Goal: Information Seeking & Learning: Learn about a topic

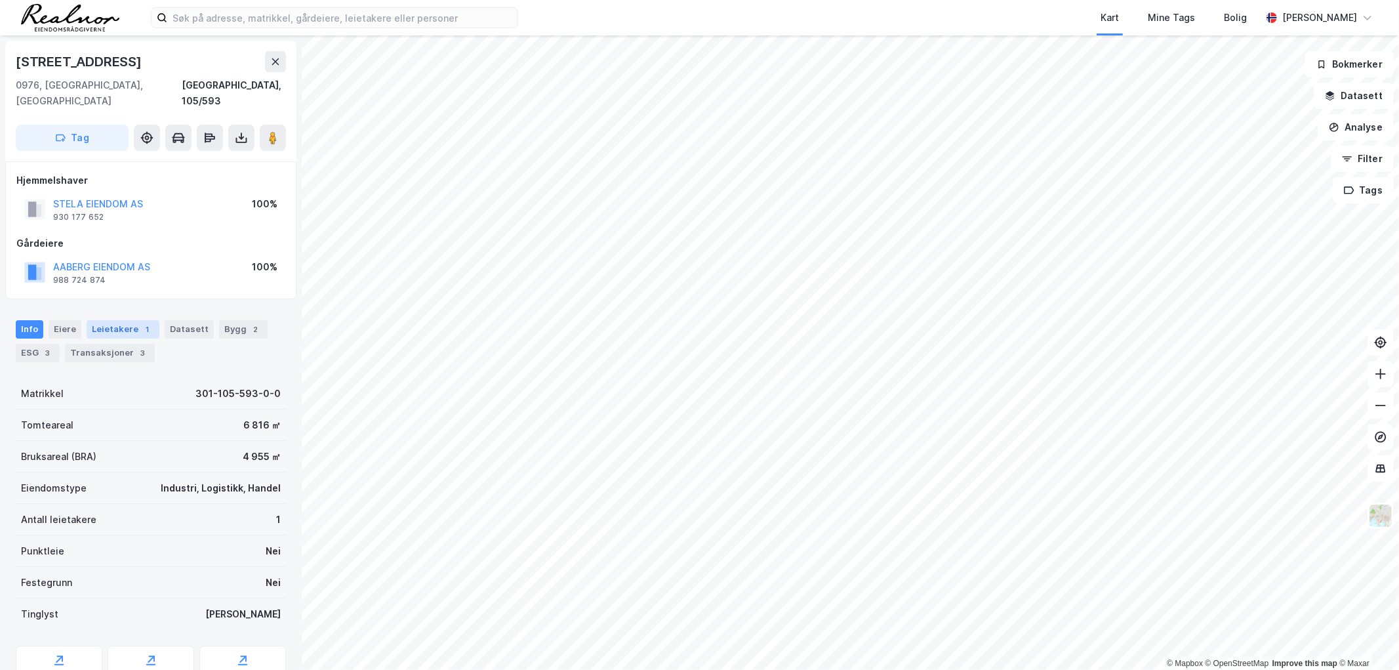
click at [112, 320] on div "Leietakere 1" at bounding box center [123, 329] width 73 height 18
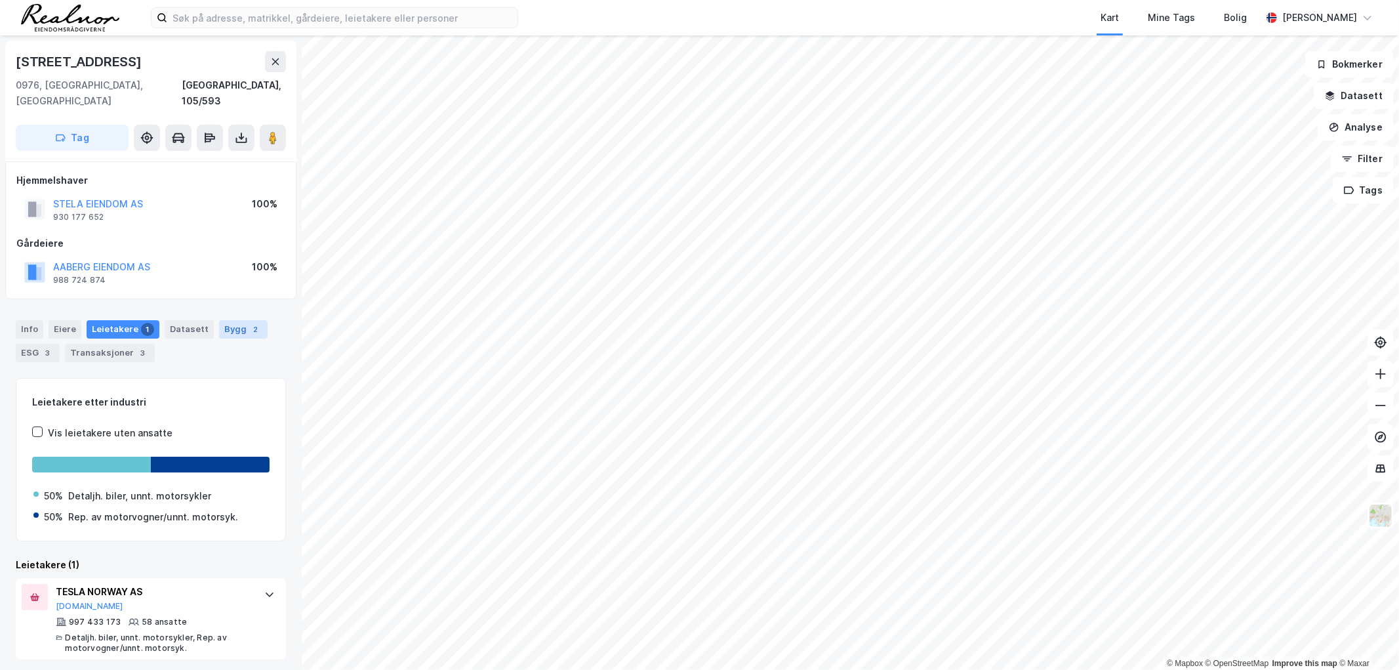
click at [230, 320] on div "Bygg 2" at bounding box center [243, 329] width 49 height 18
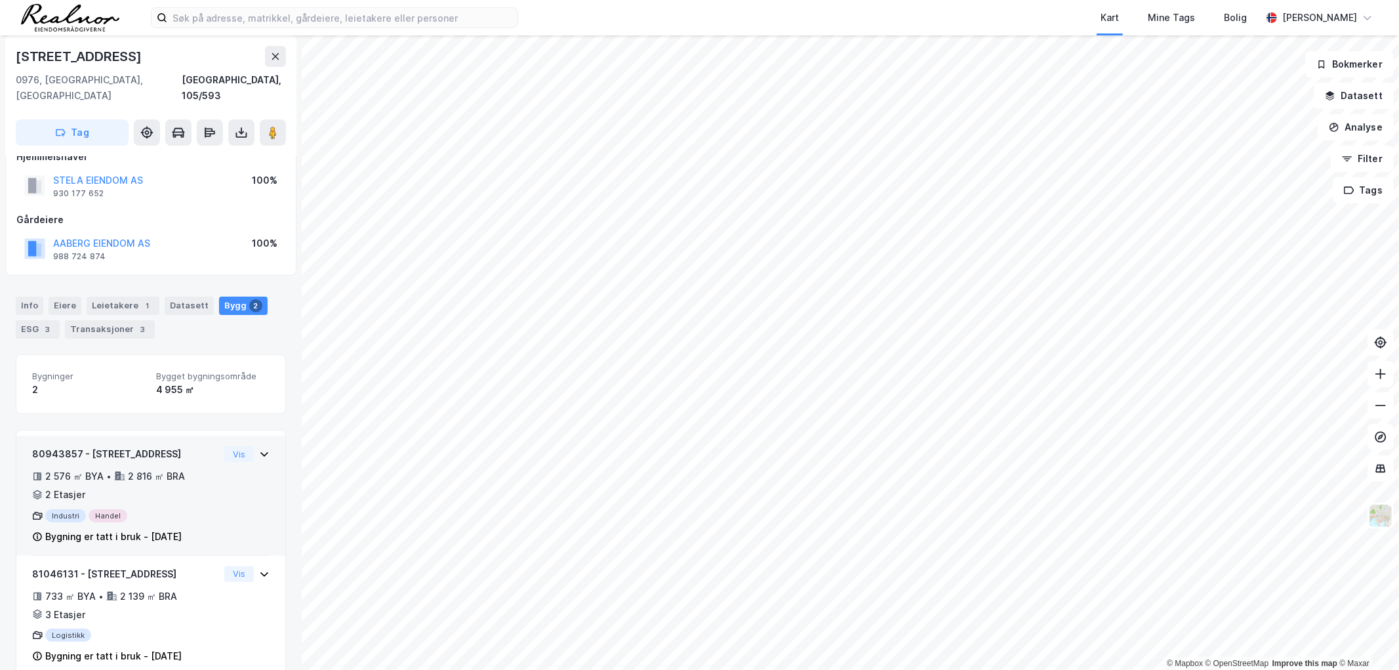
scroll to position [35, 0]
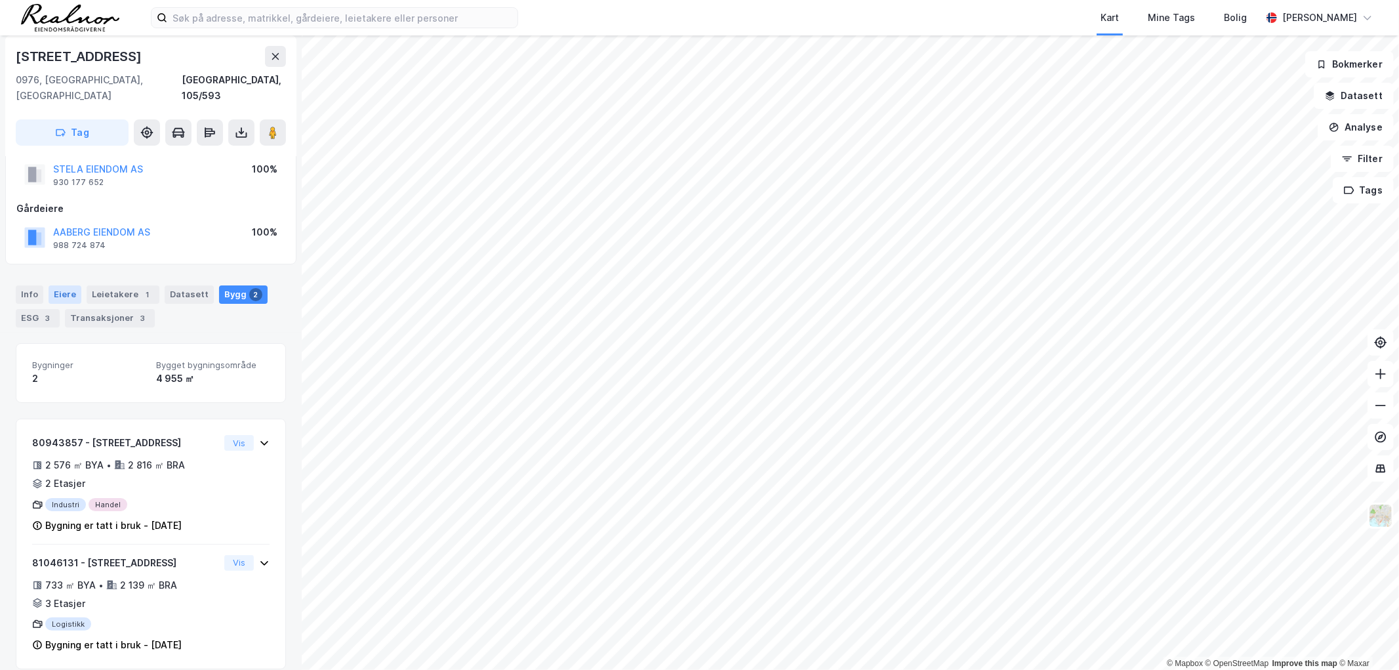
click at [51, 285] on div "Eiere" at bounding box center [65, 294] width 33 height 18
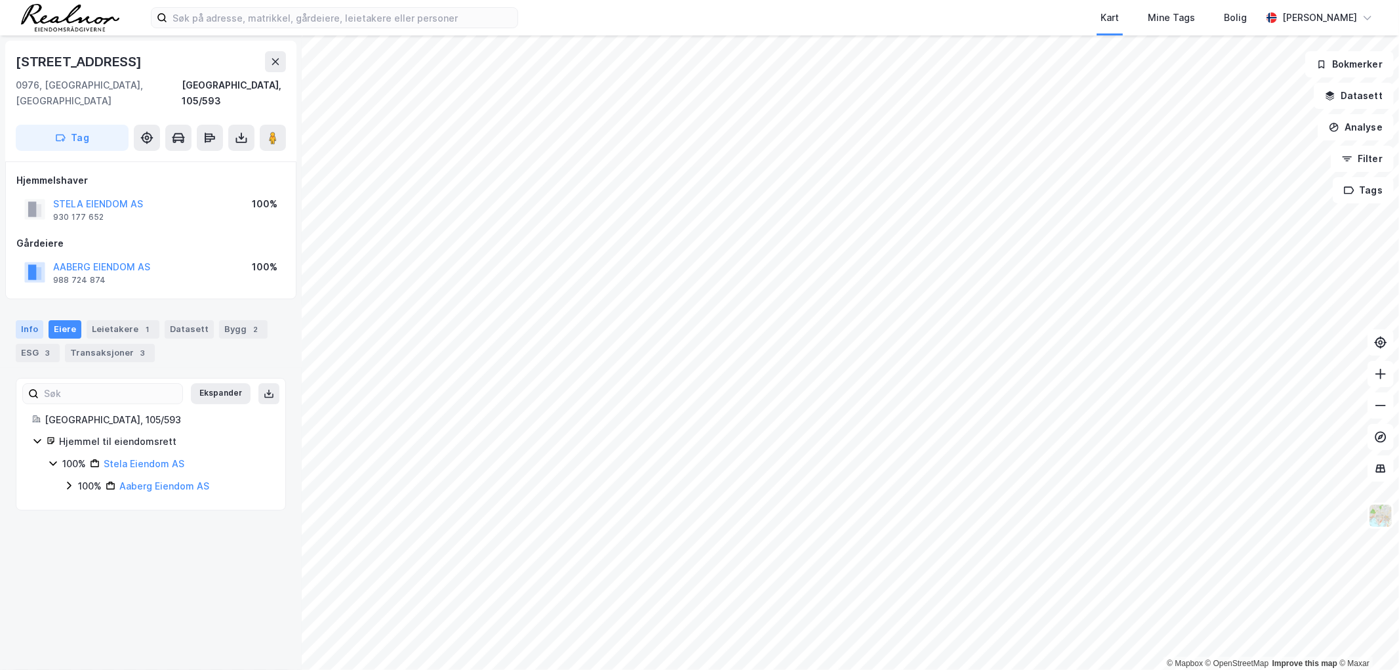
click at [28, 320] on div "Info" at bounding box center [30, 329] width 28 height 18
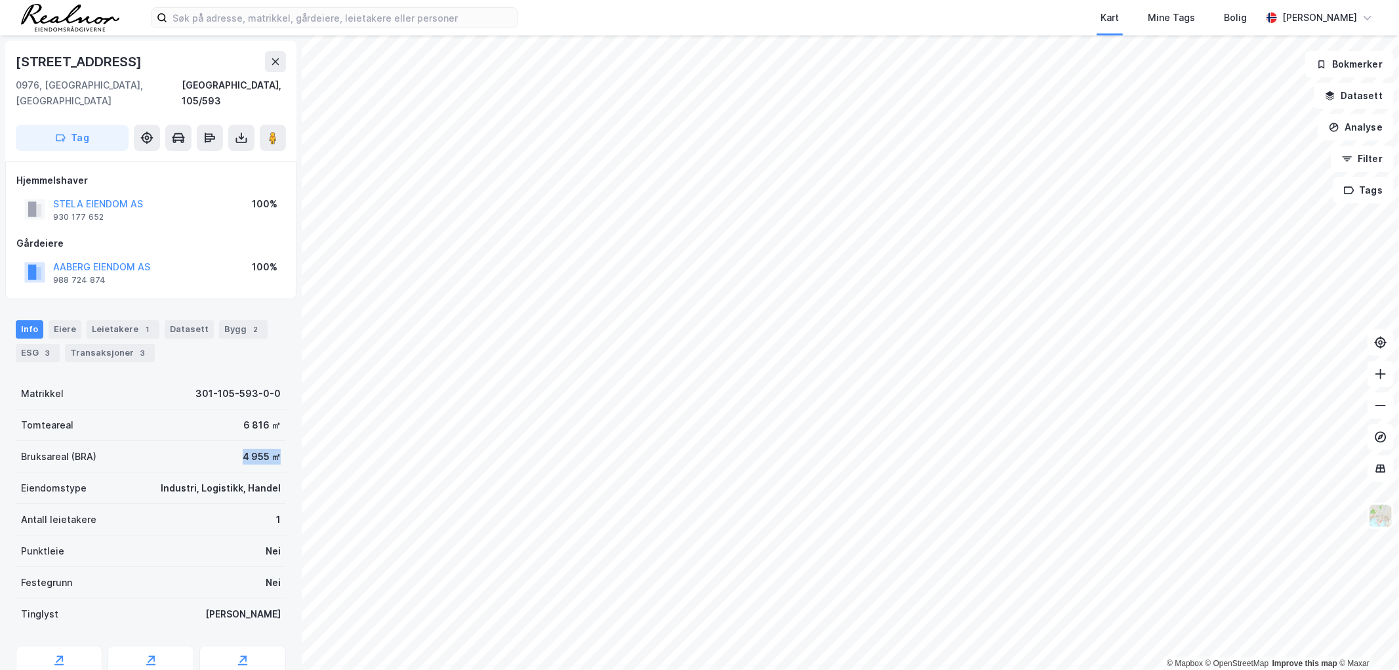
drag, startPoint x: 266, startPoint y: 441, endPoint x: 210, endPoint y: 433, distance: 56.4
click at [210, 441] on div "Bruksareal (BRA) 4 955 ㎡" at bounding box center [151, 456] width 270 height 31
click at [243, 449] on div "4 955 ㎡" at bounding box center [262, 457] width 38 height 16
drag, startPoint x: 266, startPoint y: 441, endPoint x: 223, endPoint y: 442, distance: 43.3
click at [223, 441] on div "Bruksareal (BRA) 4 955 ㎡" at bounding box center [151, 456] width 270 height 31
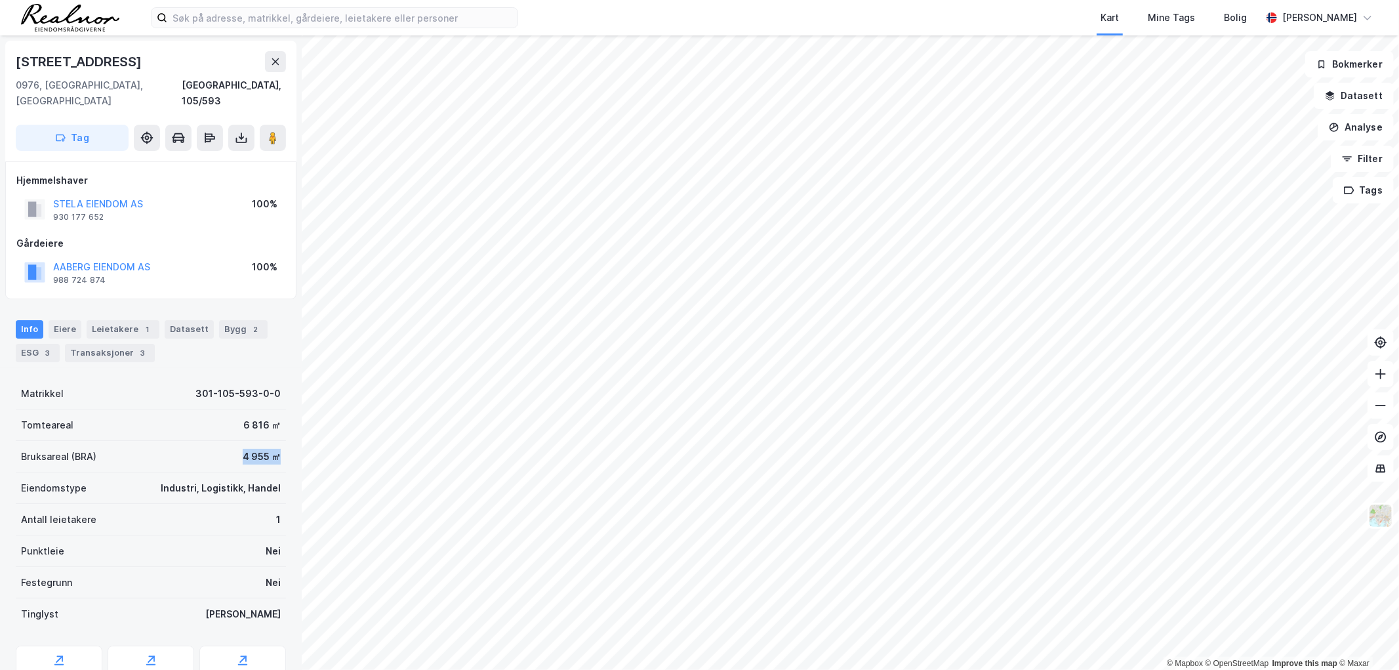
click at [243, 449] on div "4 955 ㎡" at bounding box center [262, 457] width 38 height 16
drag, startPoint x: 271, startPoint y: 442, endPoint x: 220, endPoint y: 441, distance: 51.2
click at [220, 441] on div "Bruksareal (BRA) 4 955 ㎡" at bounding box center [151, 456] width 270 height 31
click at [243, 449] on div "4 955 ㎡" at bounding box center [262, 457] width 38 height 16
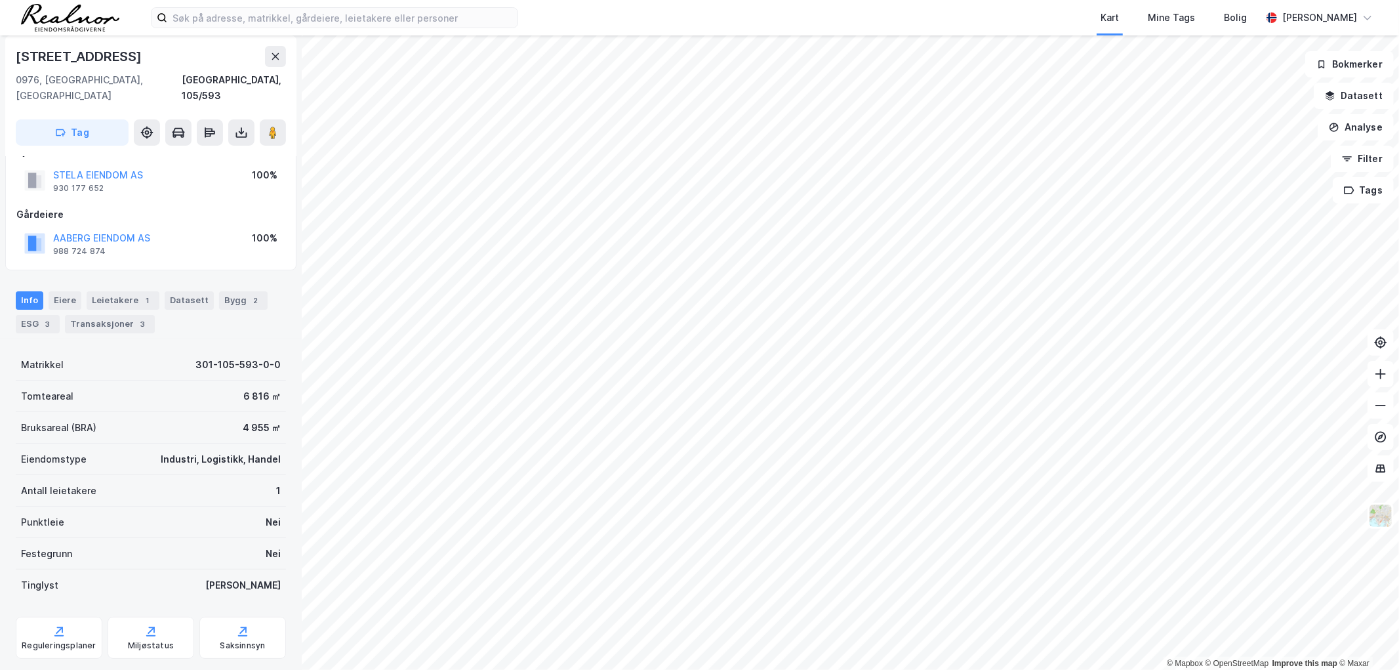
scroll to position [44, 0]
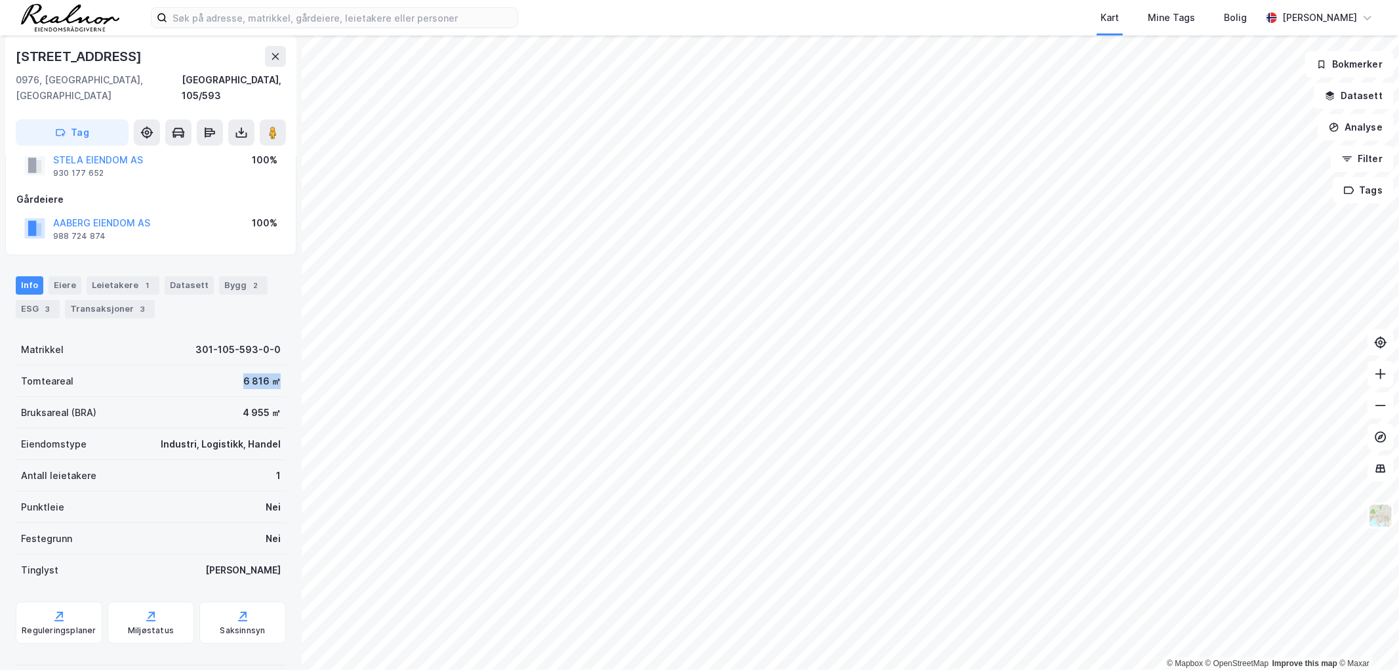
drag, startPoint x: 233, startPoint y: 361, endPoint x: 270, endPoint y: 357, distance: 37.7
click at [270, 365] on div "Tomteareal 6 816 ㎡" at bounding box center [151, 380] width 270 height 31
click at [271, 365] on div "Tomteareal 6 816 ㎡" at bounding box center [151, 380] width 270 height 31
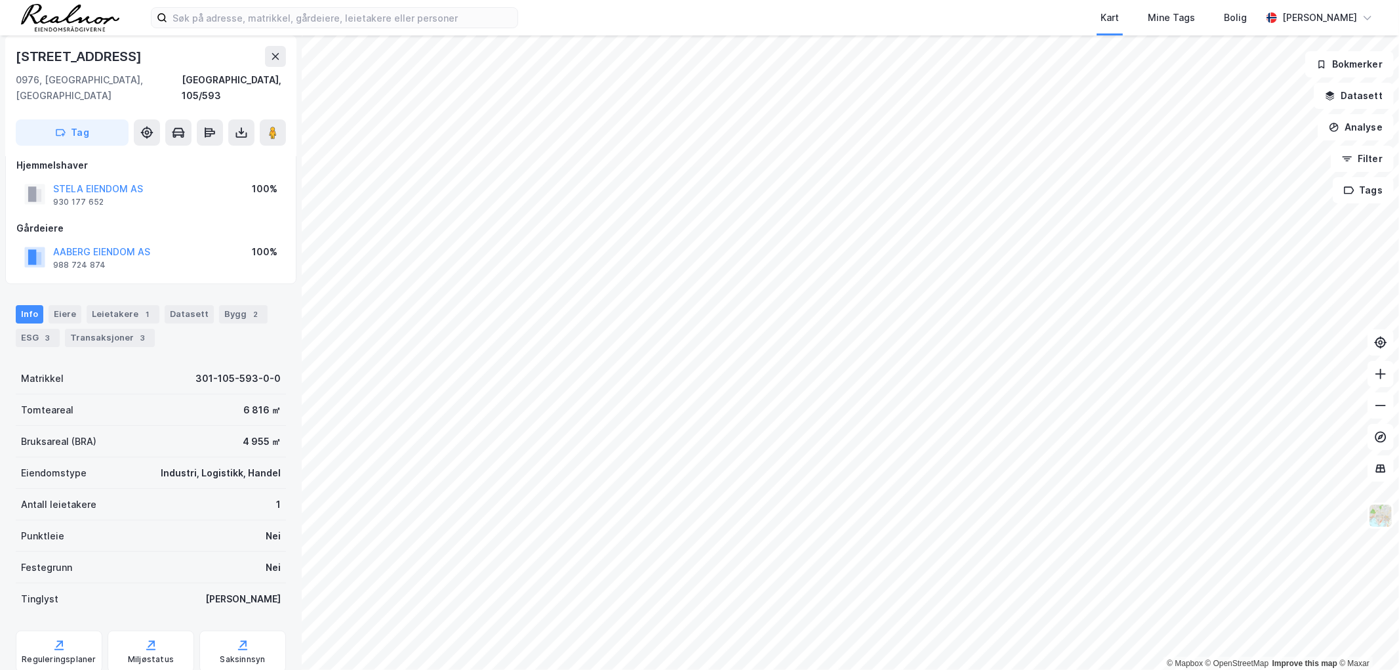
scroll to position [0, 0]
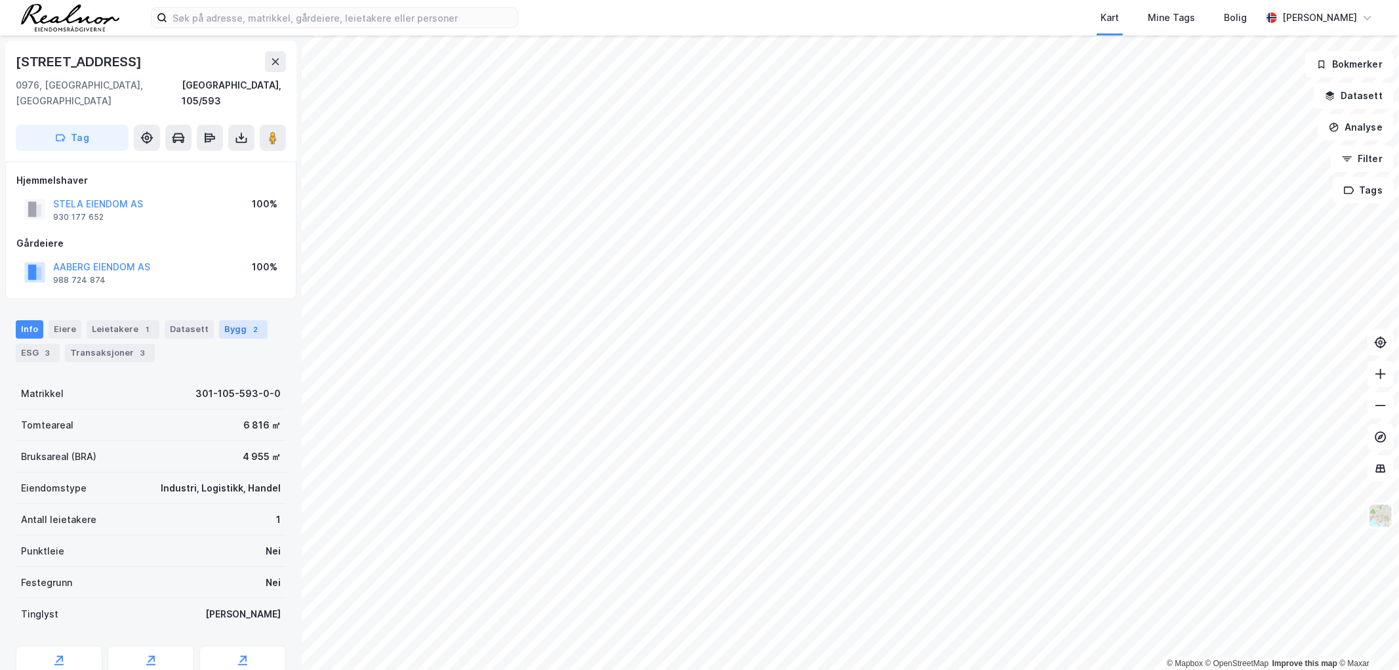
click at [226, 320] on div "Bygg 2" at bounding box center [243, 329] width 49 height 18
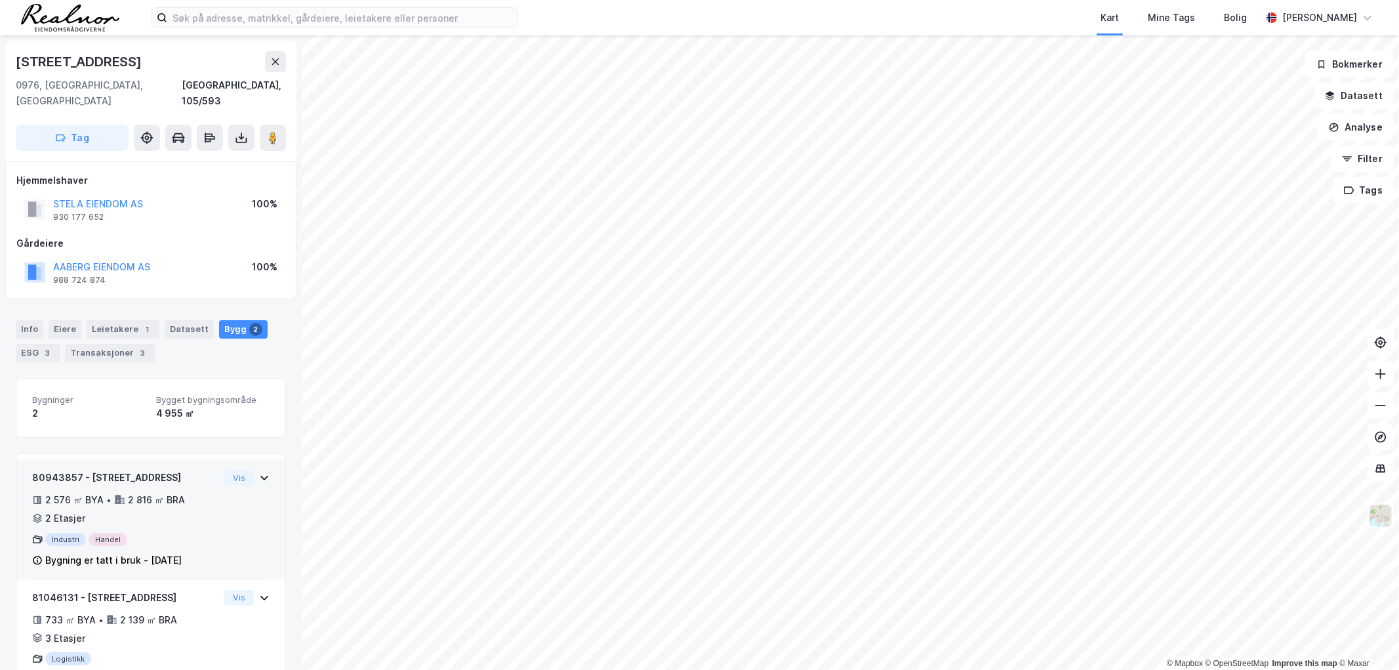
scroll to position [35, 0]
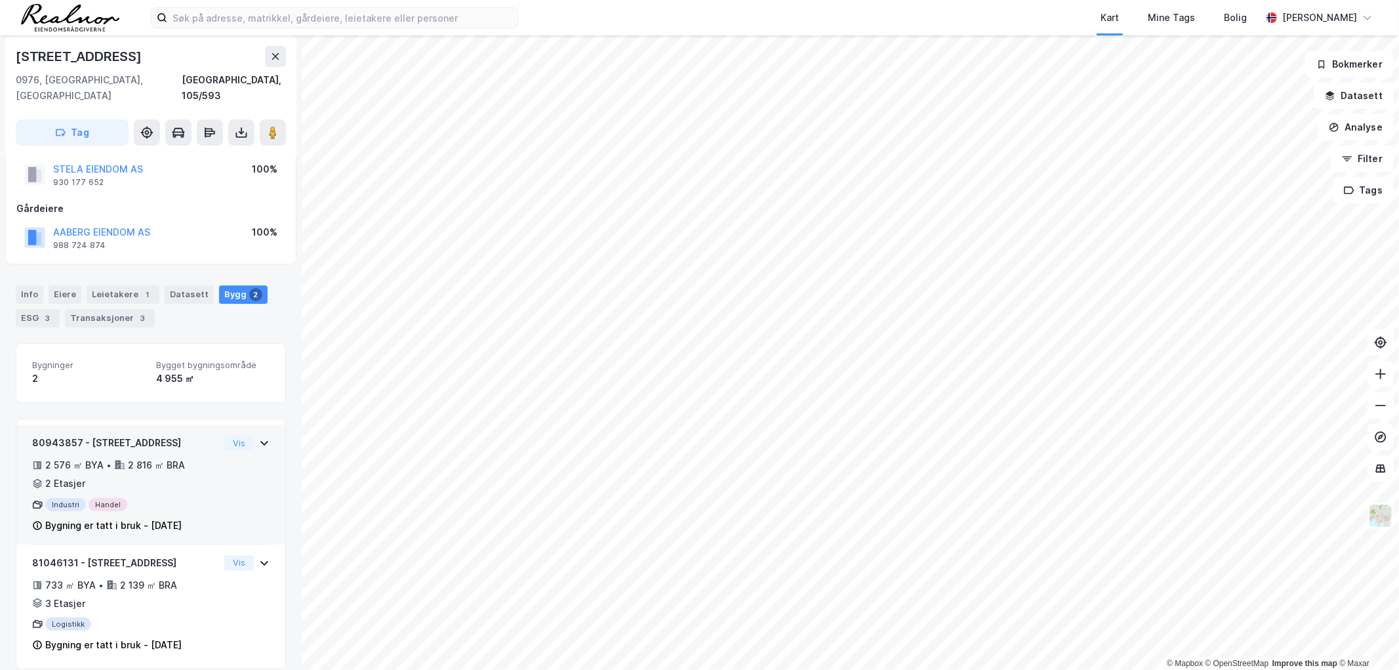
click at [173, 457] on div "2 816 ㎡ BRA" at bounding box center [156, 465] width 57 height 16
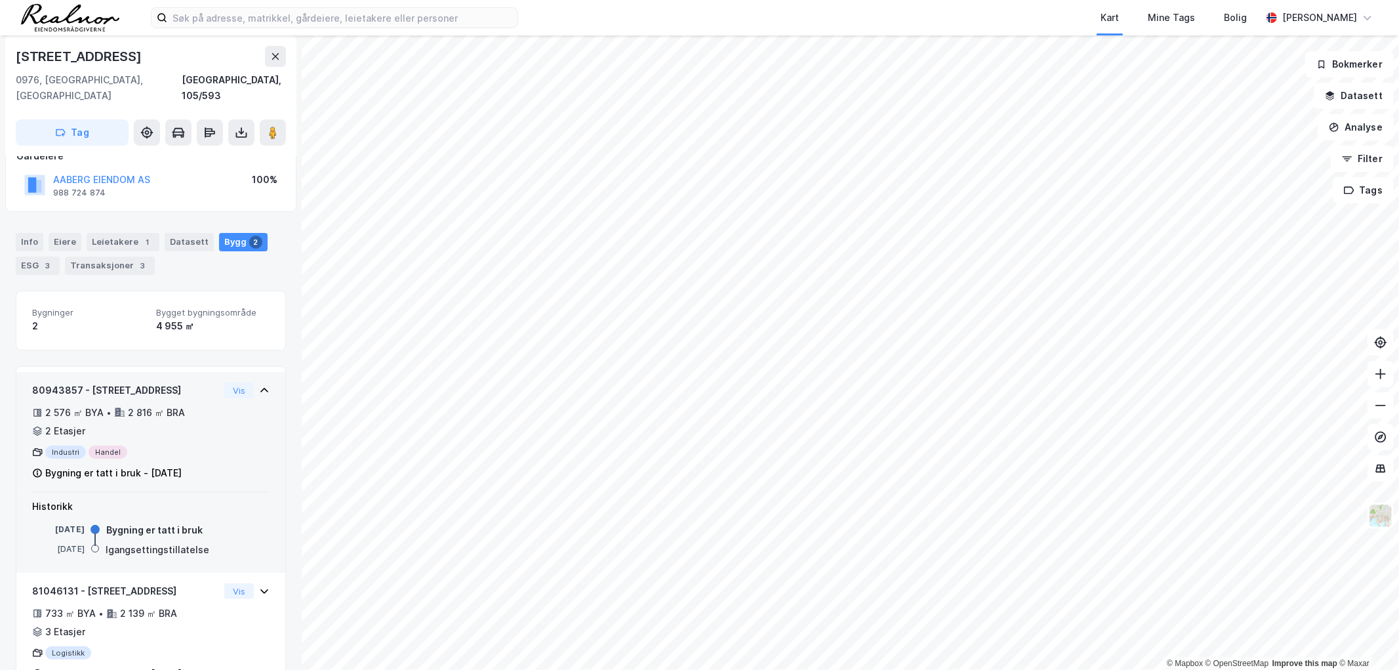
scroll to position [108, 0]
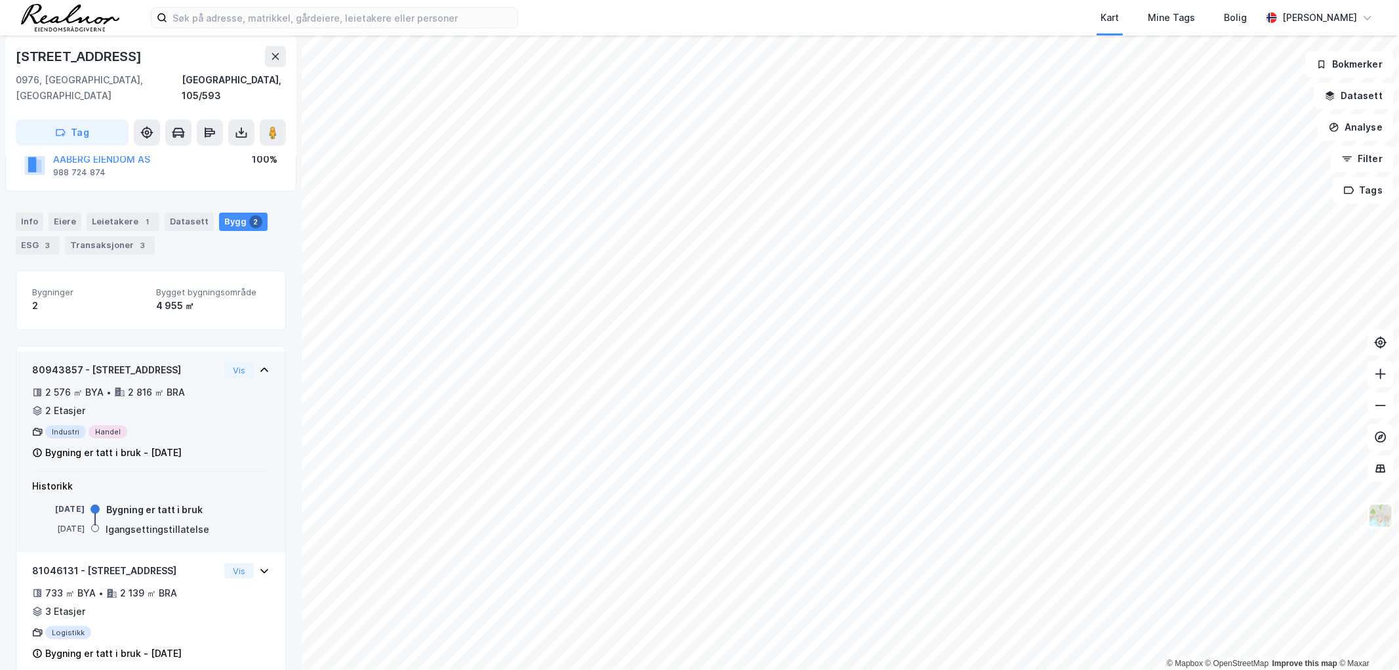
click at [191, 387] on div "2 576 ㎡ BYA • 2 816 ㎡ BRA • 2 Etasjer" at bounding box center [125, 401] width 187 height 34
